Goal: Information Seeking & Learning: Learn about a topic

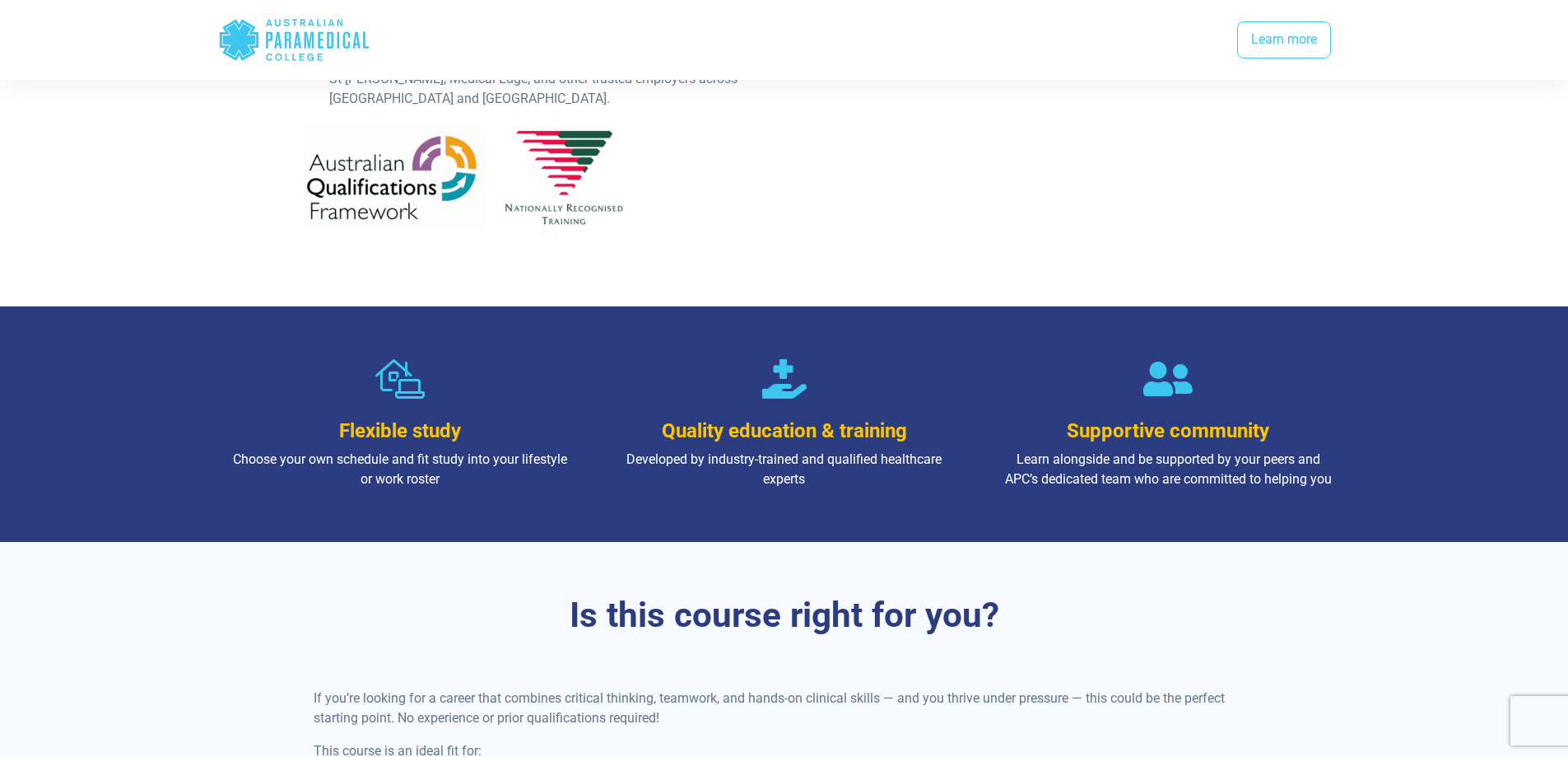
scroll to position [659, 0]
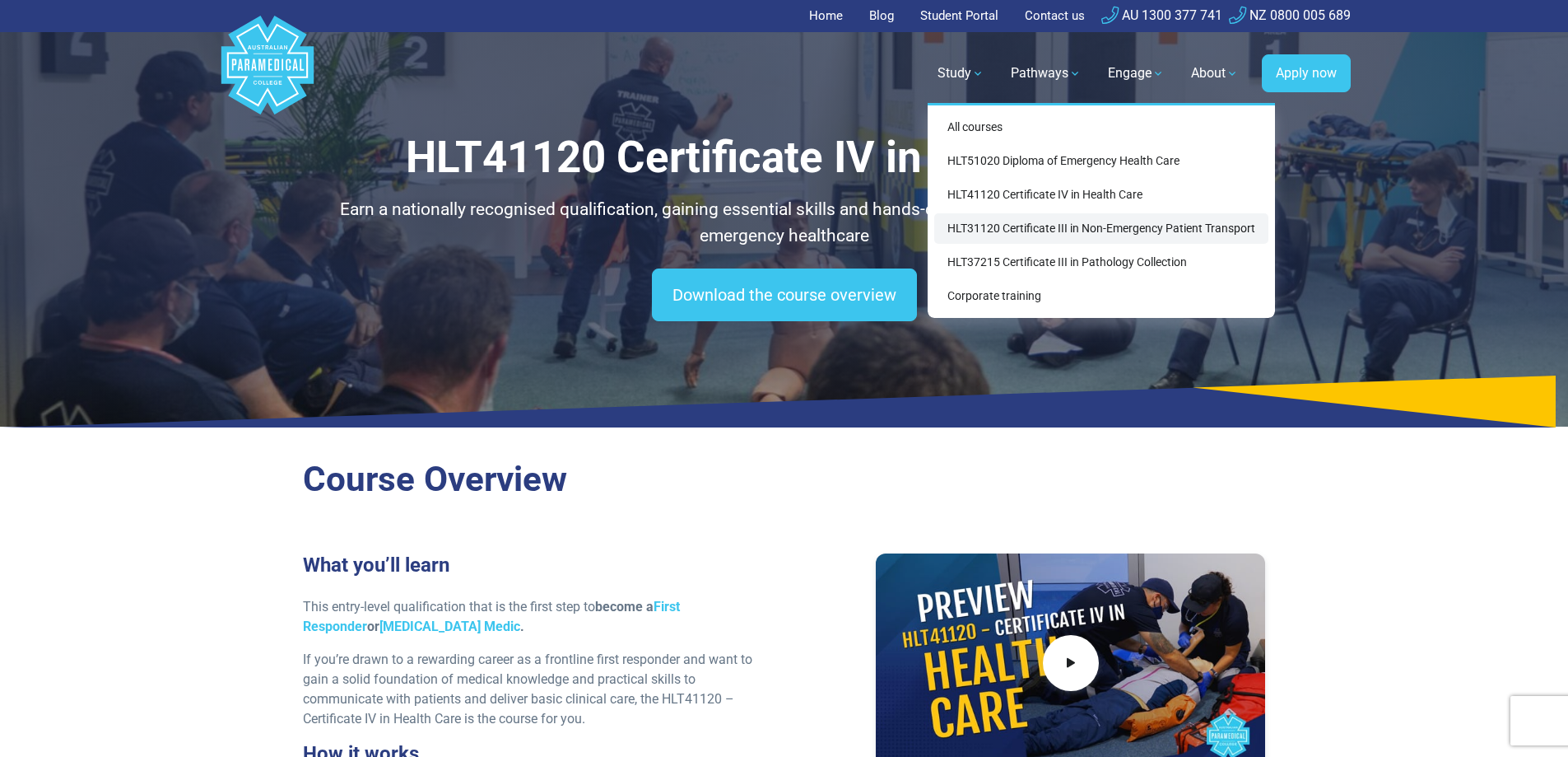
click at [934, 244] on link "HLT31120 Certificate III in Non-Emergency Patient Transport" at bounding box center [1101, 229] width 334 height 30
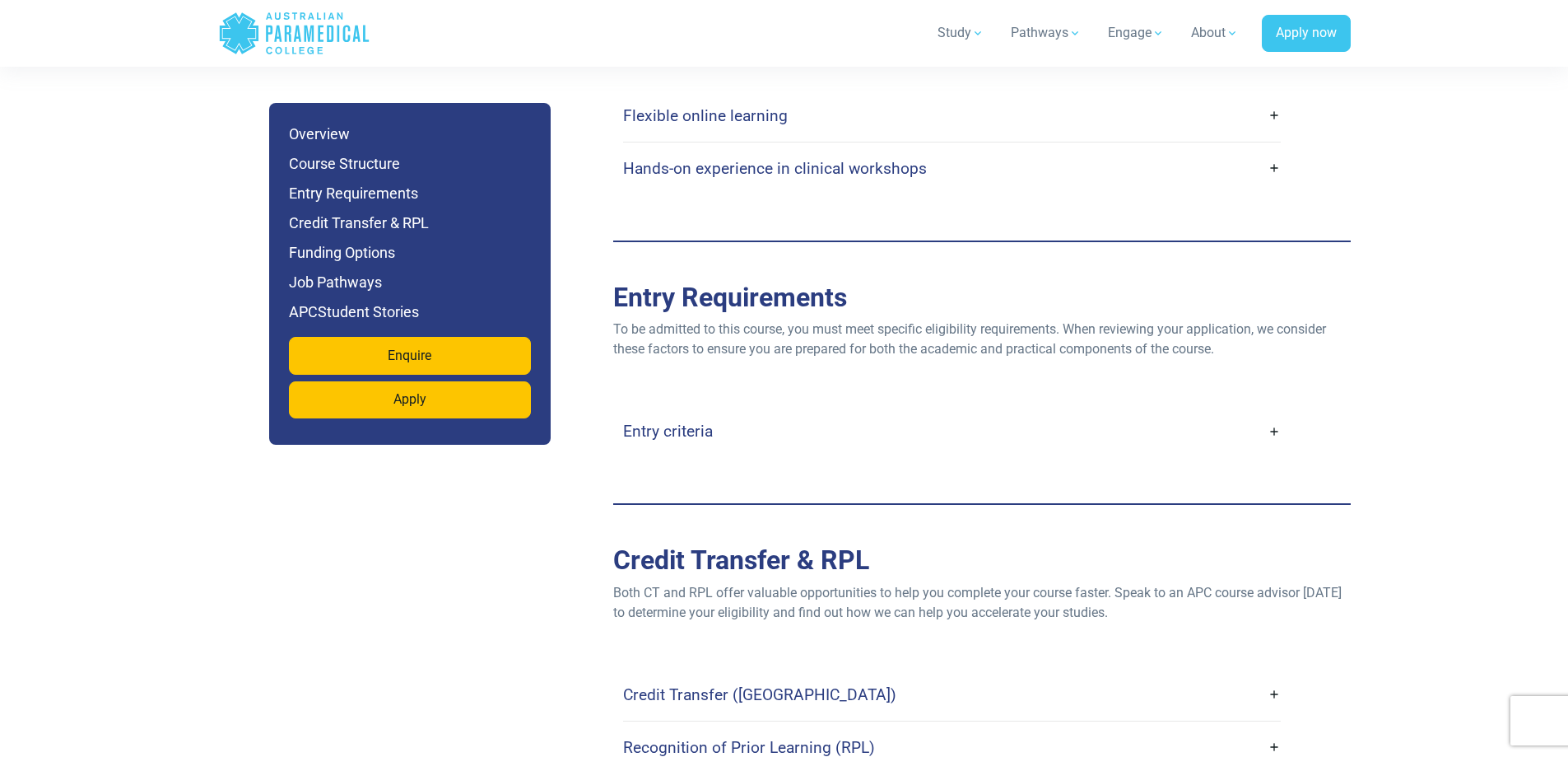
scroll to position [3951, 0]
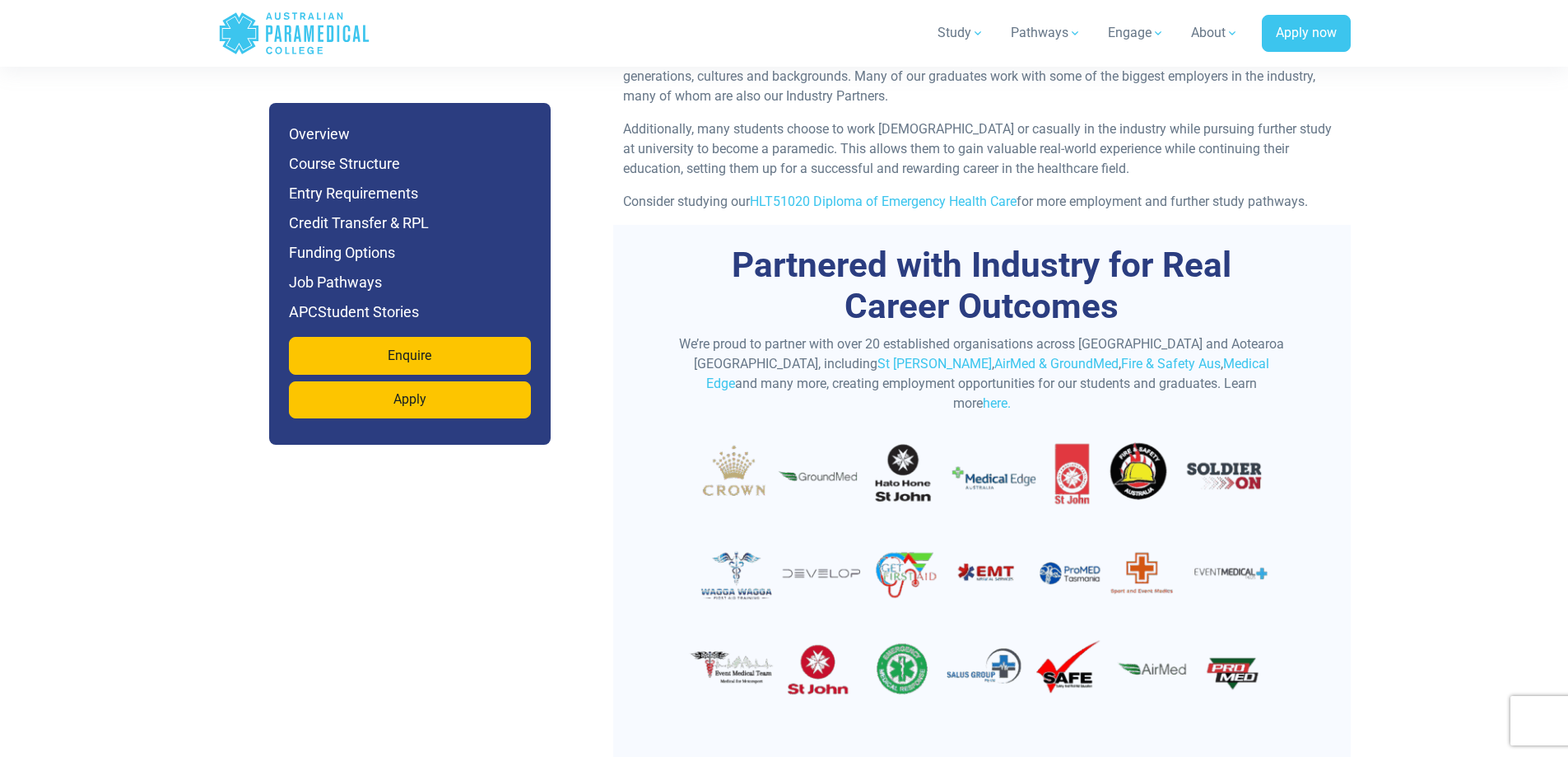
scroll to position [5351, 0]
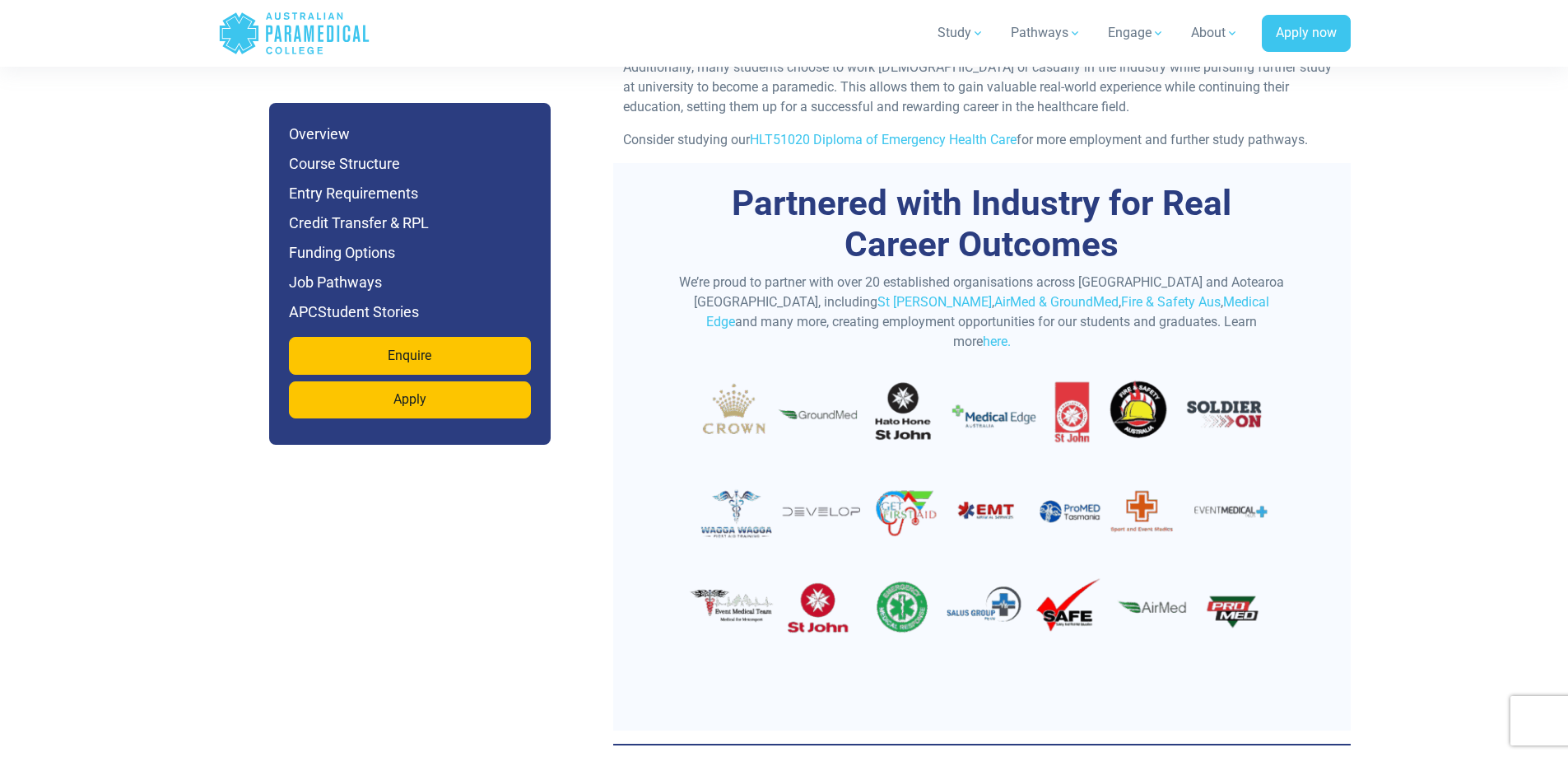
scroll to position [5927, 0]
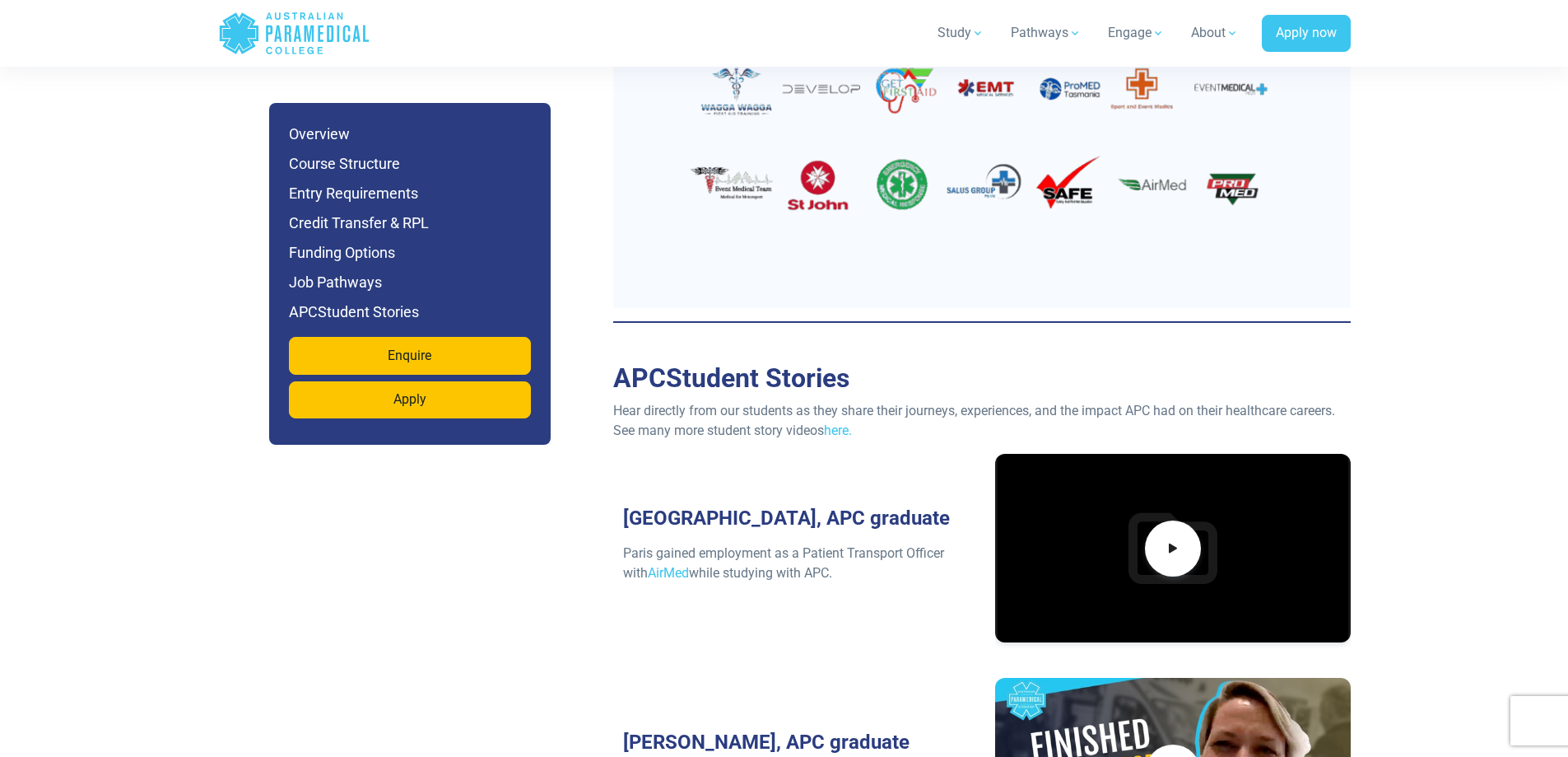
scroll to position [6340, 0]
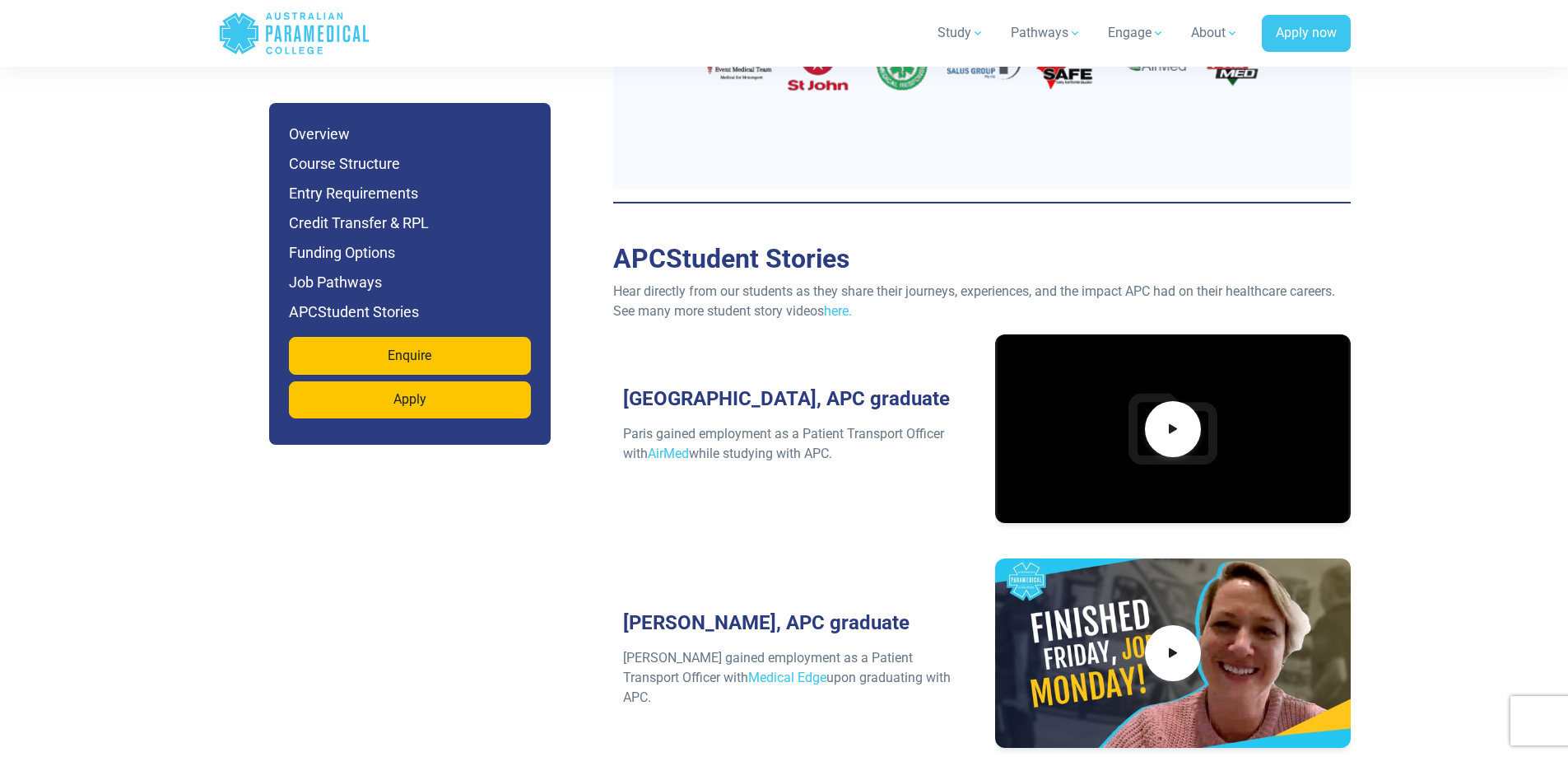
scroll to position [6586, 0]
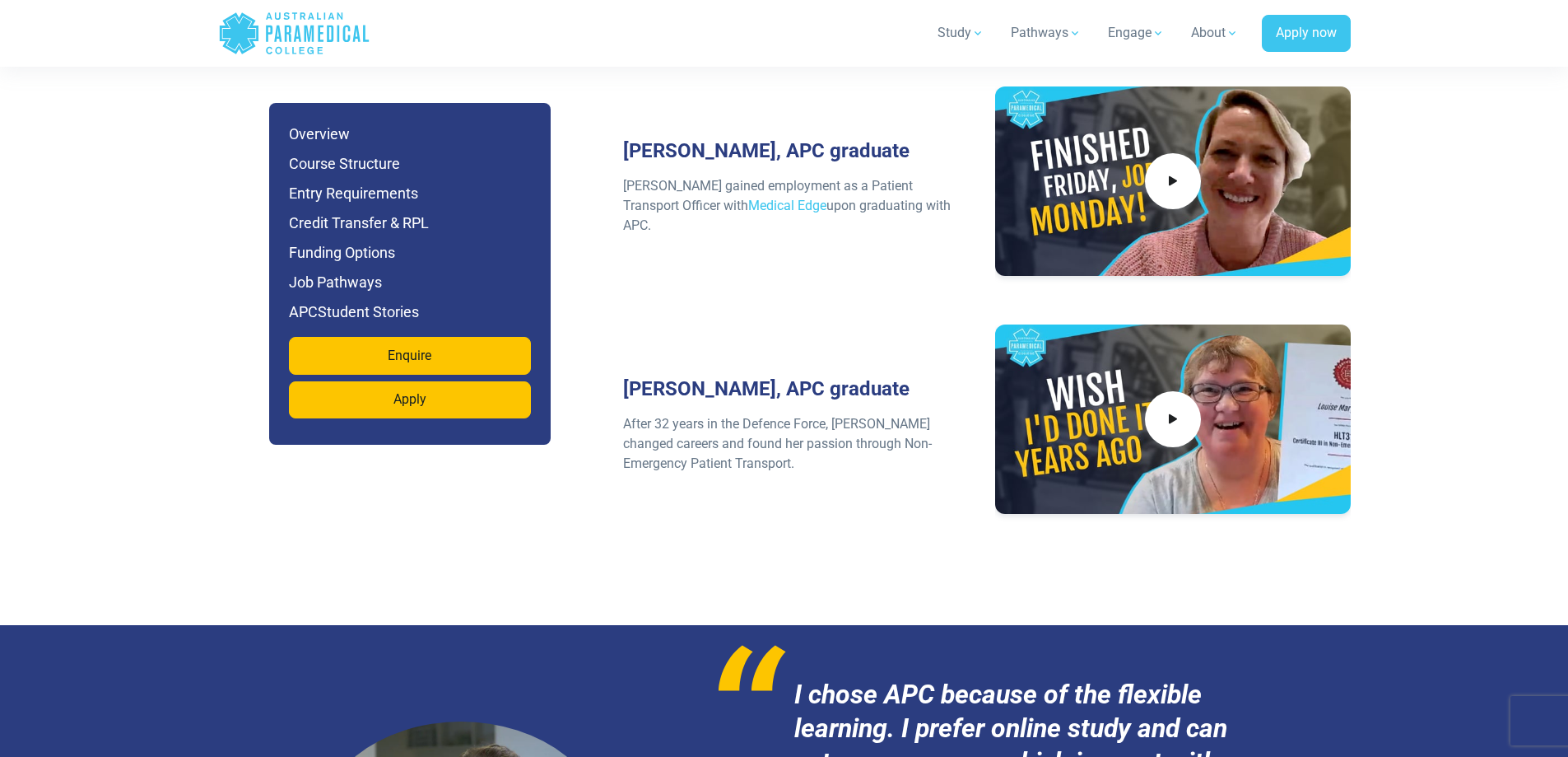
scroll to position [7163, 0]
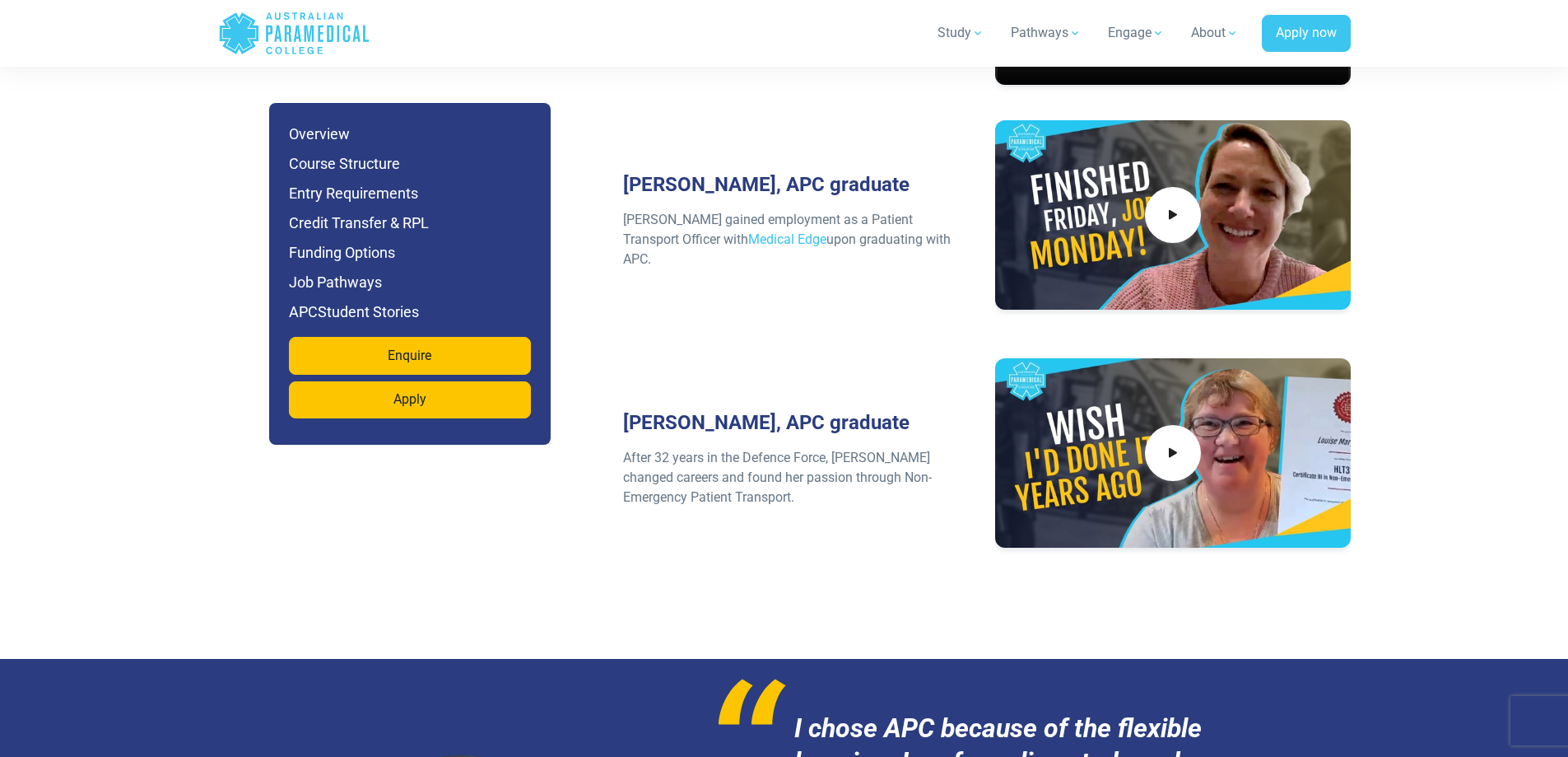
scroll to position [7245, 0]
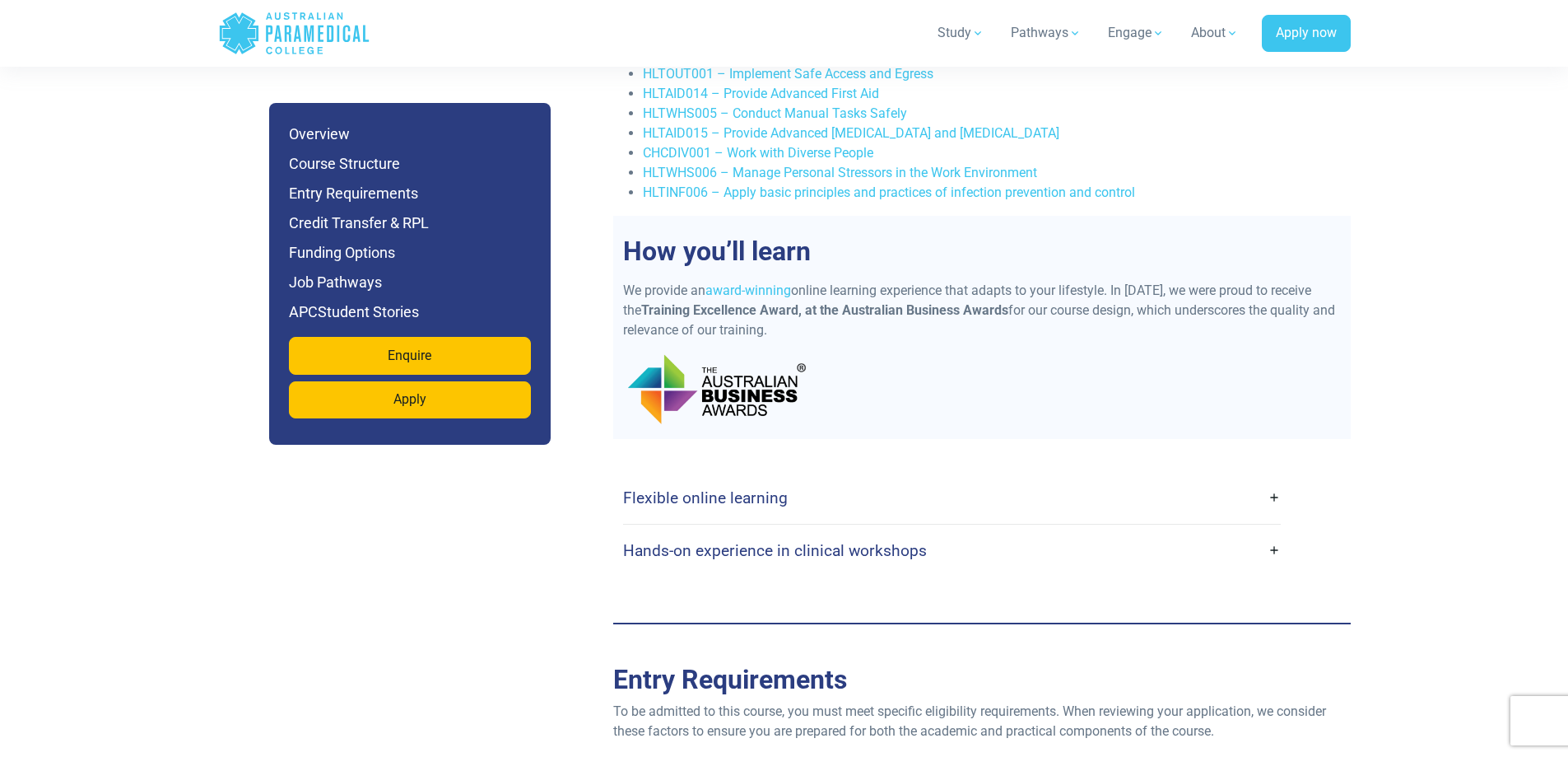
scroll to position [3458, 0]
